Goal: Register for event/course

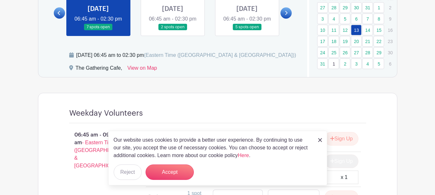
scroll to position [418, 0]
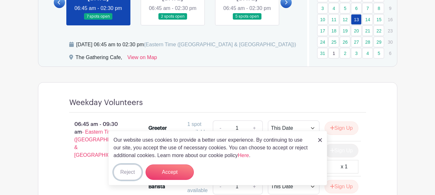
click at [137, 172] on button "Reject" at bounding box center [128, 172] width 28 height 15
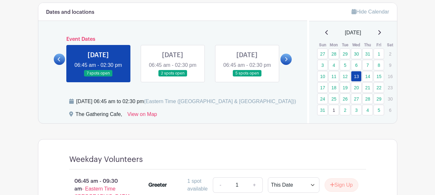
scroll to position [354, 0]
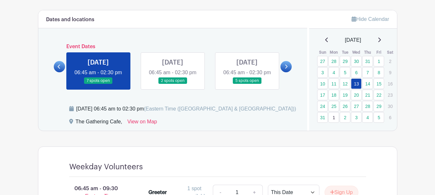
click at [173, 84] on link at bounding box center [173, 84] width 0 height 0
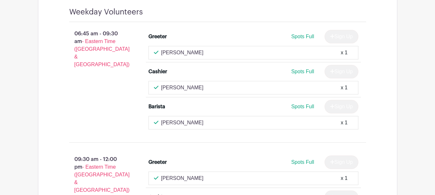
scroll to position [386, 0]
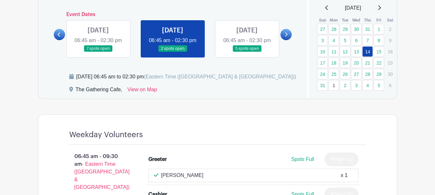
click at [247, 52] on link at bounding box center [247, 52] width 0 height 0
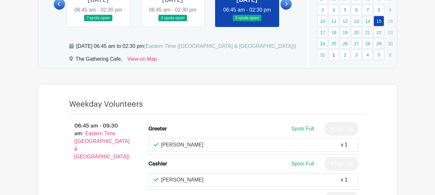
scroll to position [386, 0]
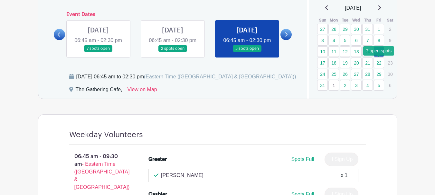
click at [378, 64] on link "22" at bounding box center [378, 63] width 11 height 11
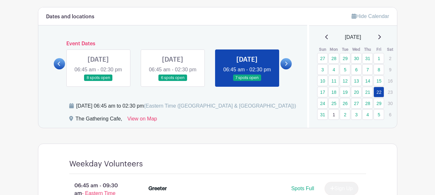
scroll to position [342, 0]
